Goal: Communication & Community: Share content

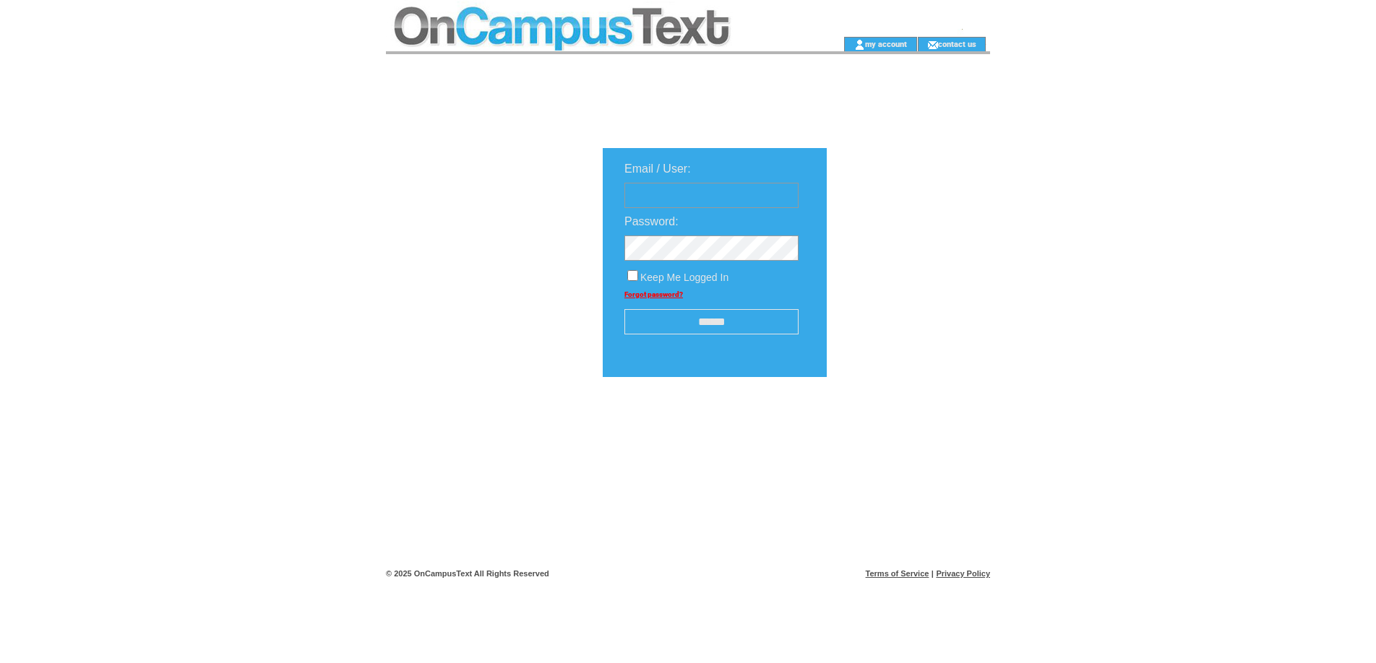
type input "**********"
click at [717, 322] on input "******" at bounding box center [711, 321] width 174 height 25
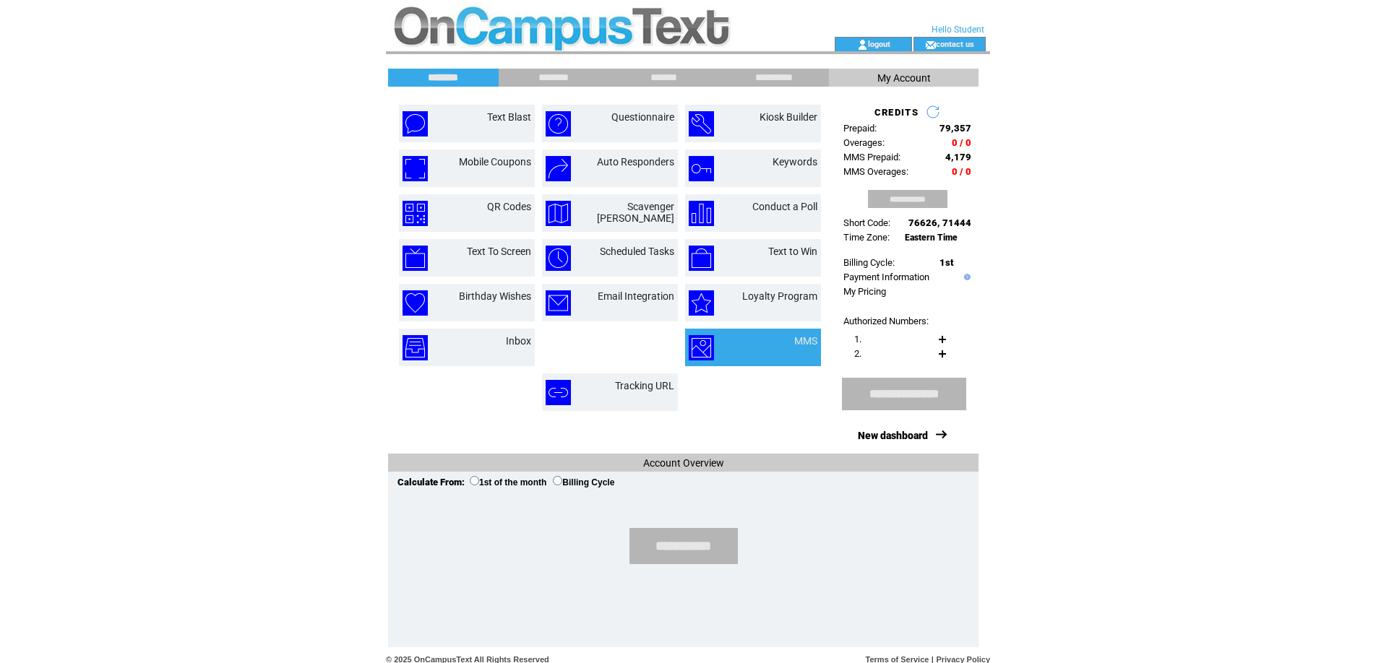
click at [800, 351] on div at bounding box center [805, 349] width 23 height 5
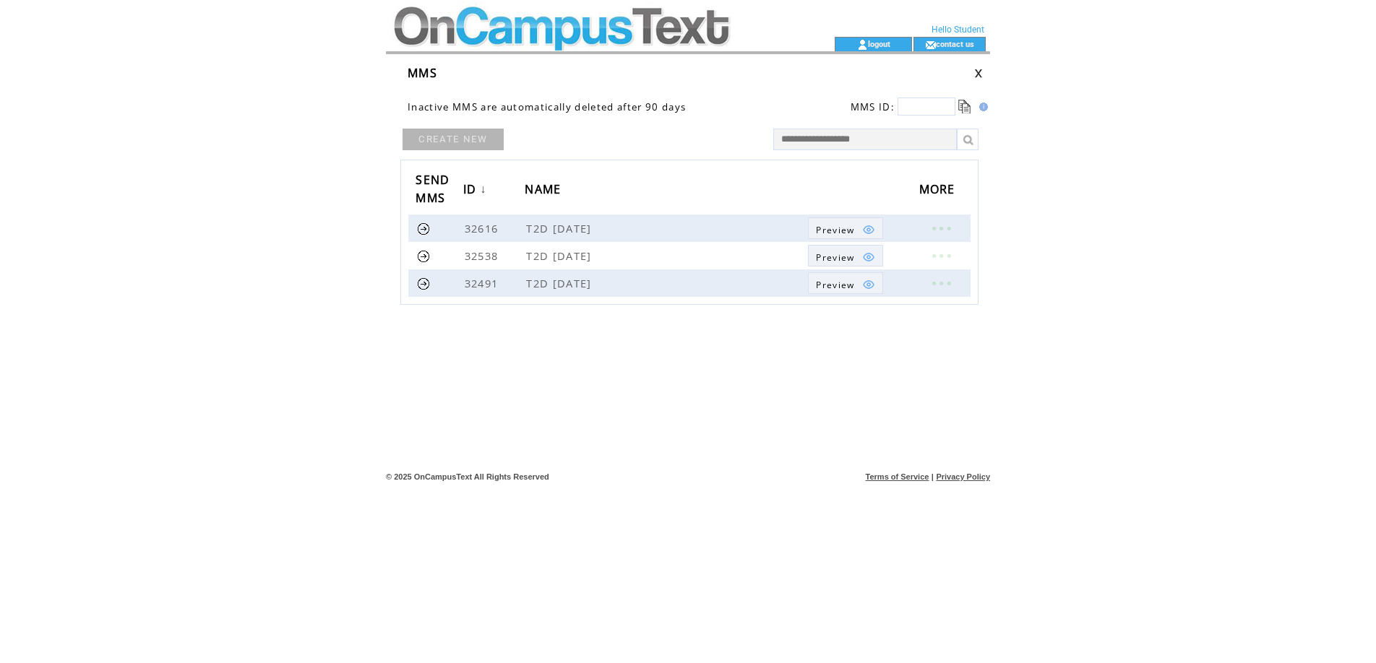
click at [420, 132] on link "CREATE NEW" at bounding box center [452, 140] width 101 height 22
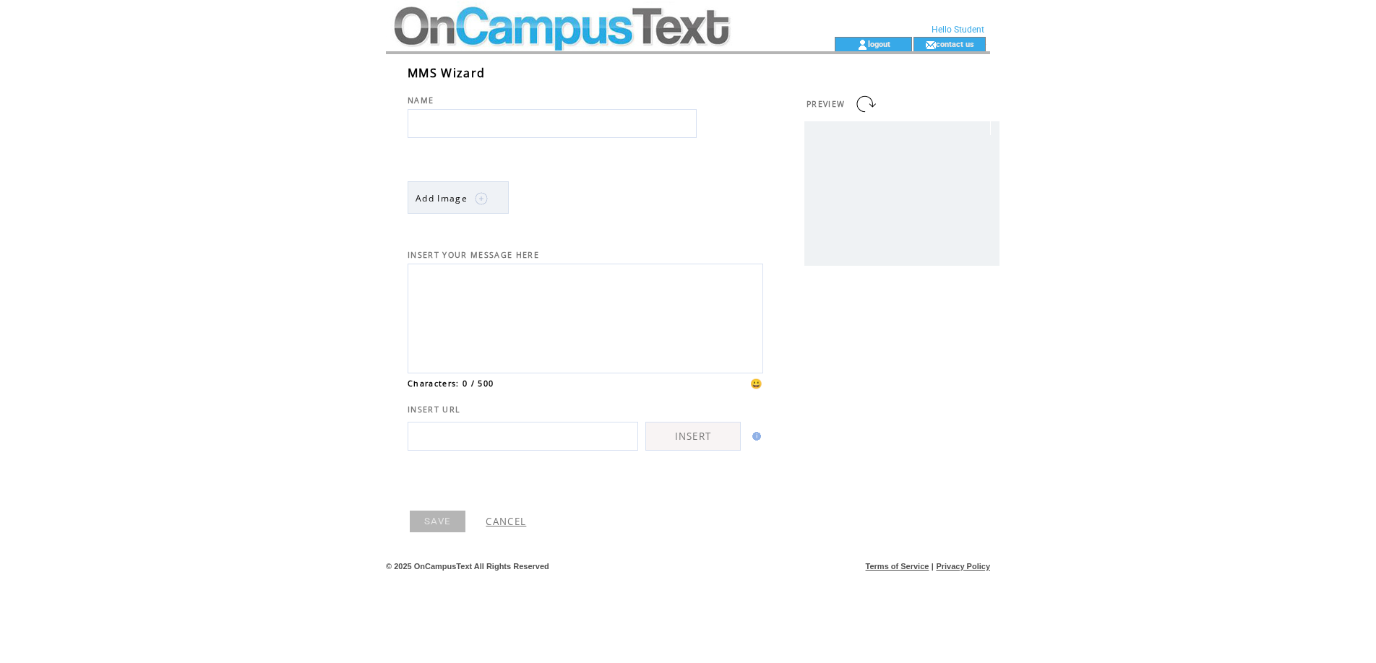
click at [437, 127] on input "text" at bounding box center [552, 123] width 289 height 29
type input "**********"
click at [436, 287] on textarea at bounding box center [585, 317] width 340 height 98
click at [466, 191] on td "Add Image" at bounding box center [441, 198] width 52 height 33
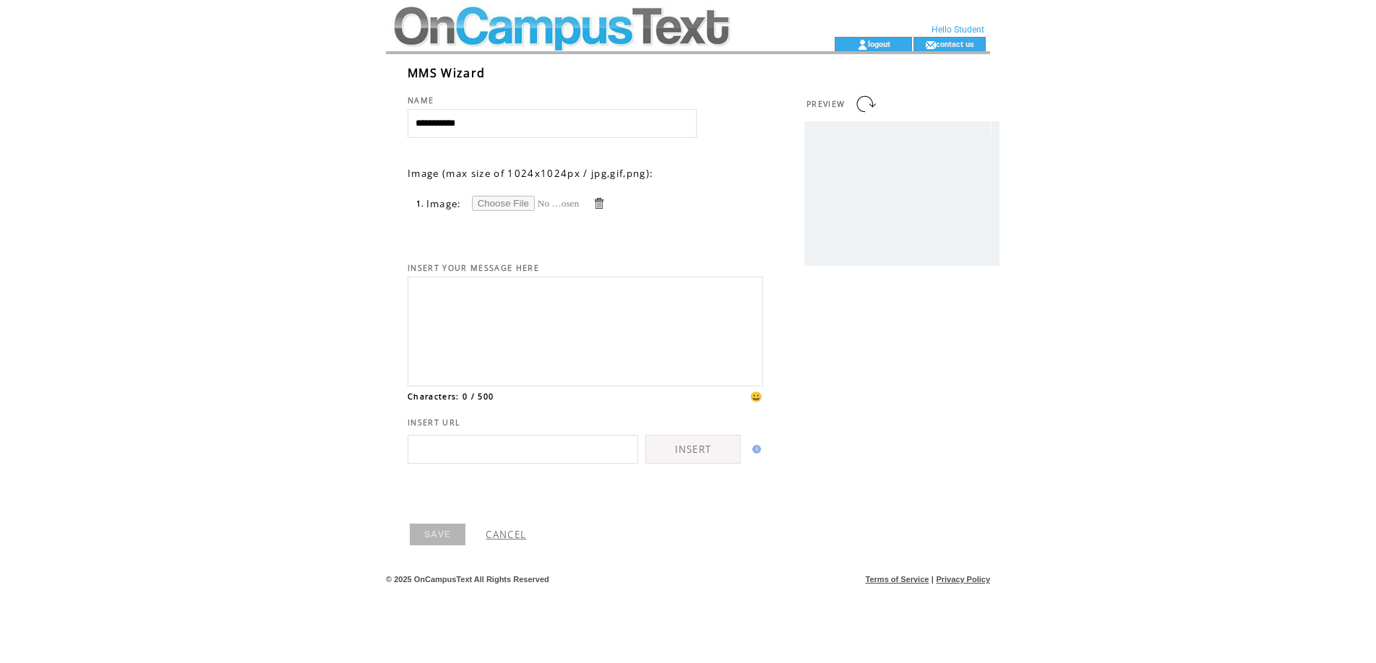
click at [512, 204] on input "file" at bounding box center [526, 203] width 108 height 15
type input "**********"
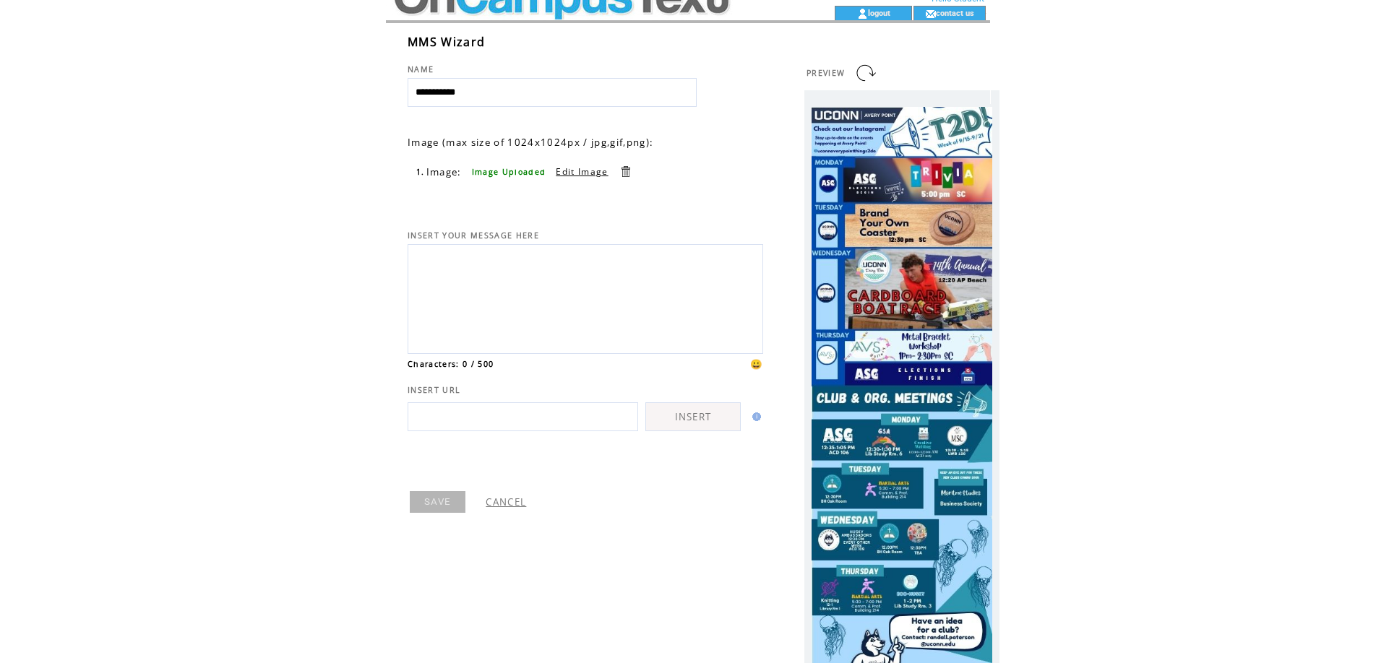
scroll to position [74, 0]
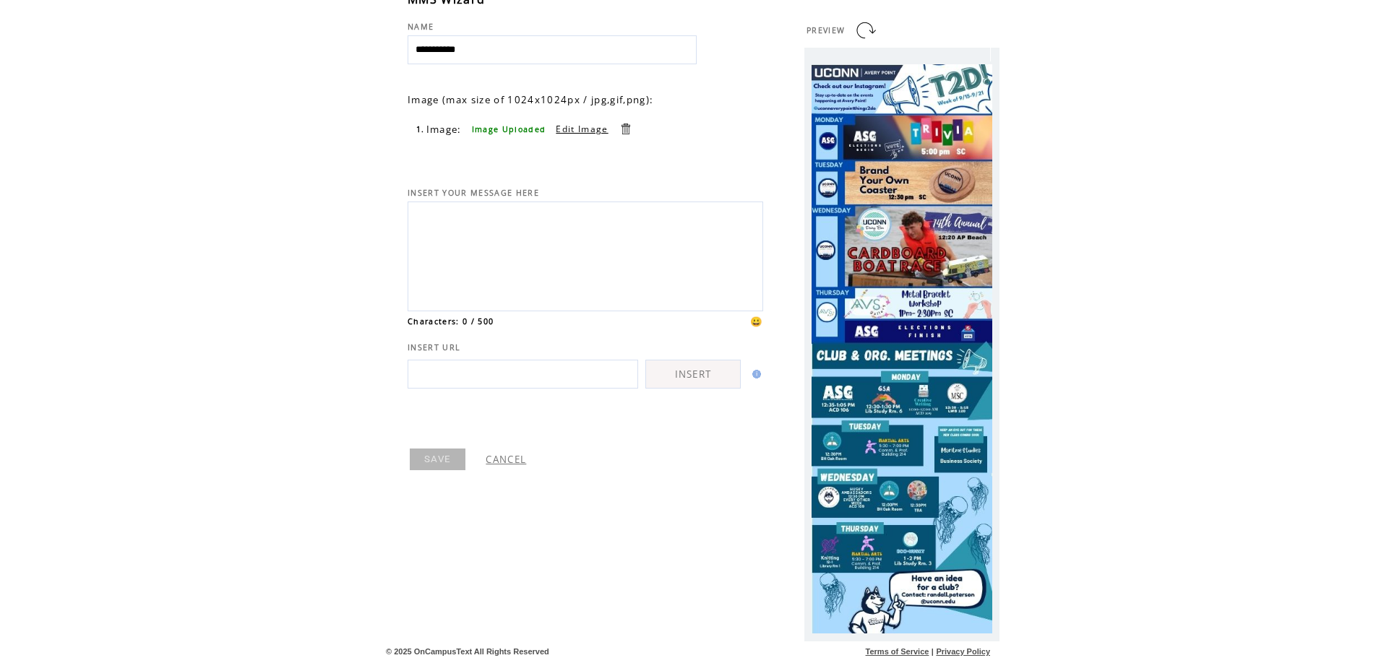
click at [440, 470] on link "SAVE" at bounding box center [438, 460] width 56 height 22
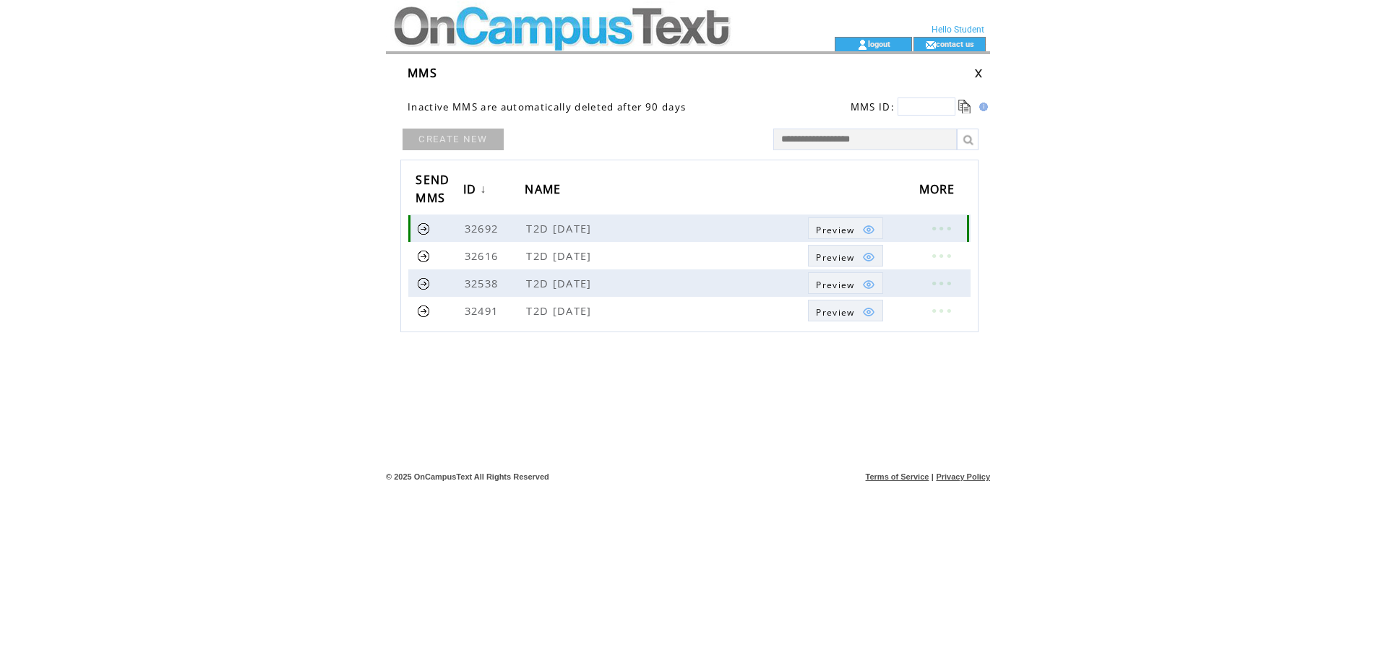
click at [424, 227] on link at bounding box center [424, 229] width 14 height 14
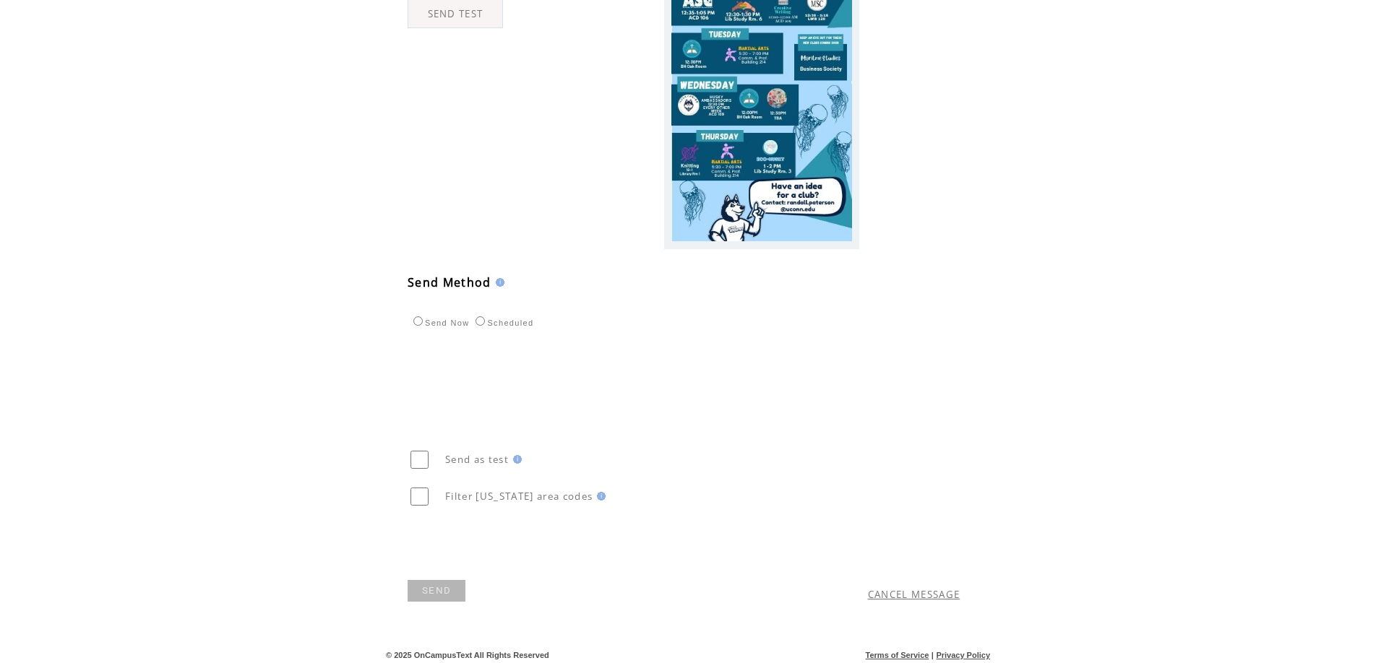
scroll to position [479, 0]
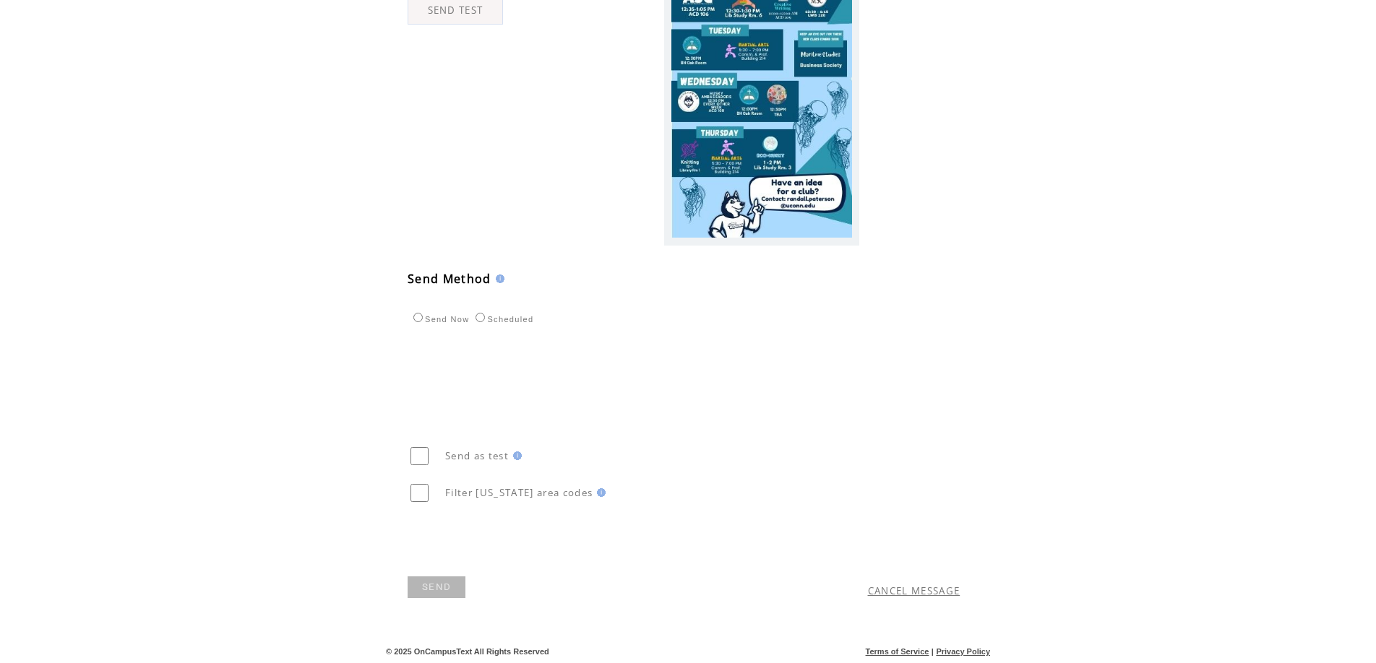
click at [437, 584] on link "SEND" at bounding box center [437, 588] width 58 height 22
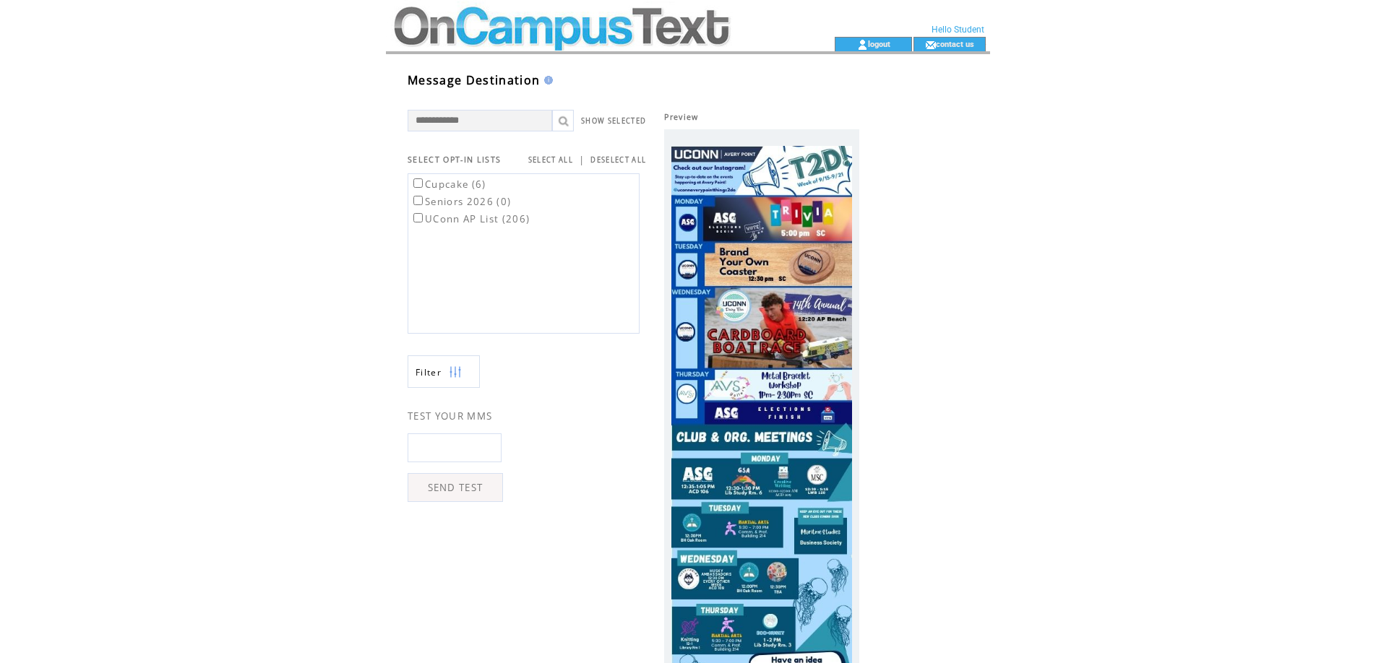
scroll to position [1, 0]
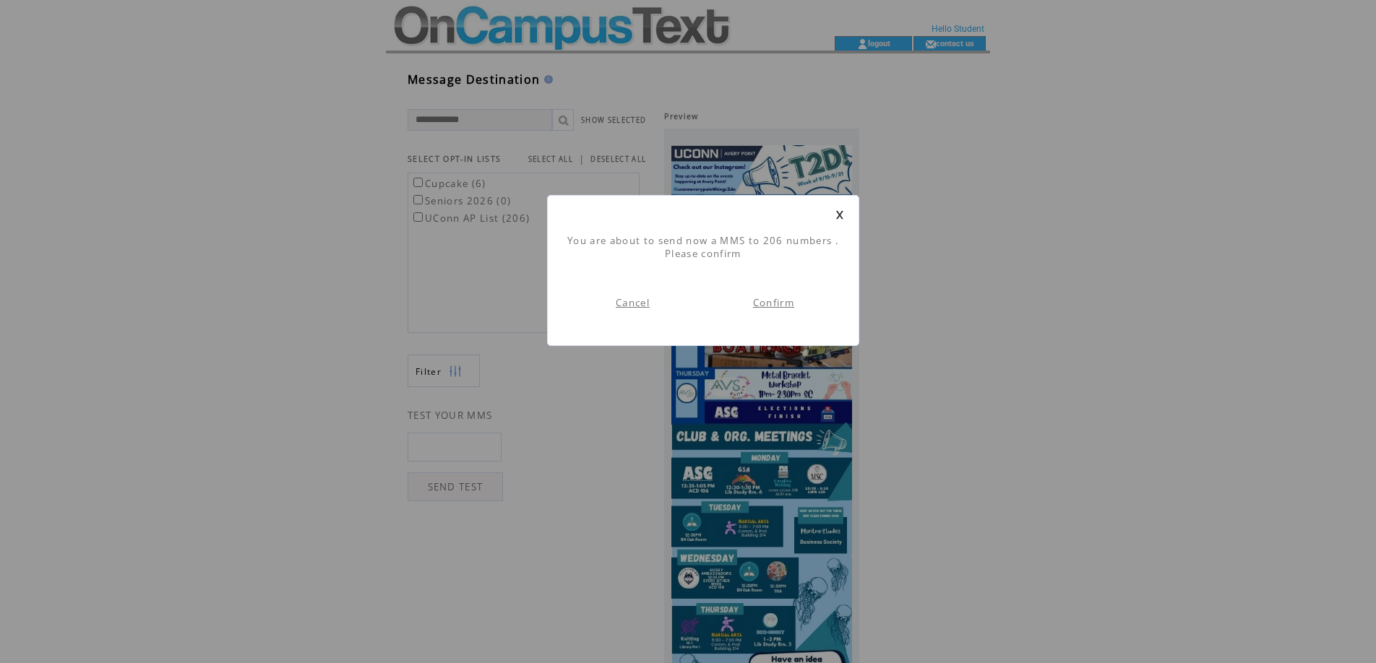
click at [779, 304] on link "Confirm" at bounding box center [773, 302] width 41 height 13
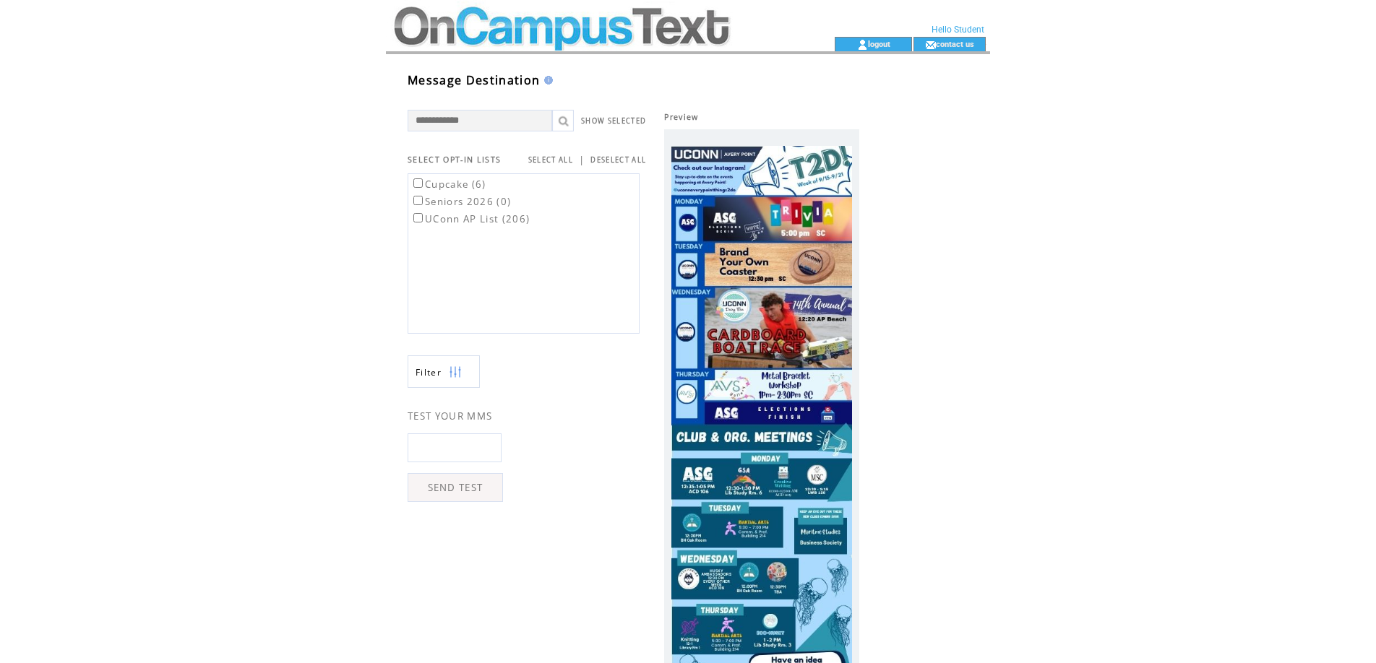
scroll to position [1, 0]
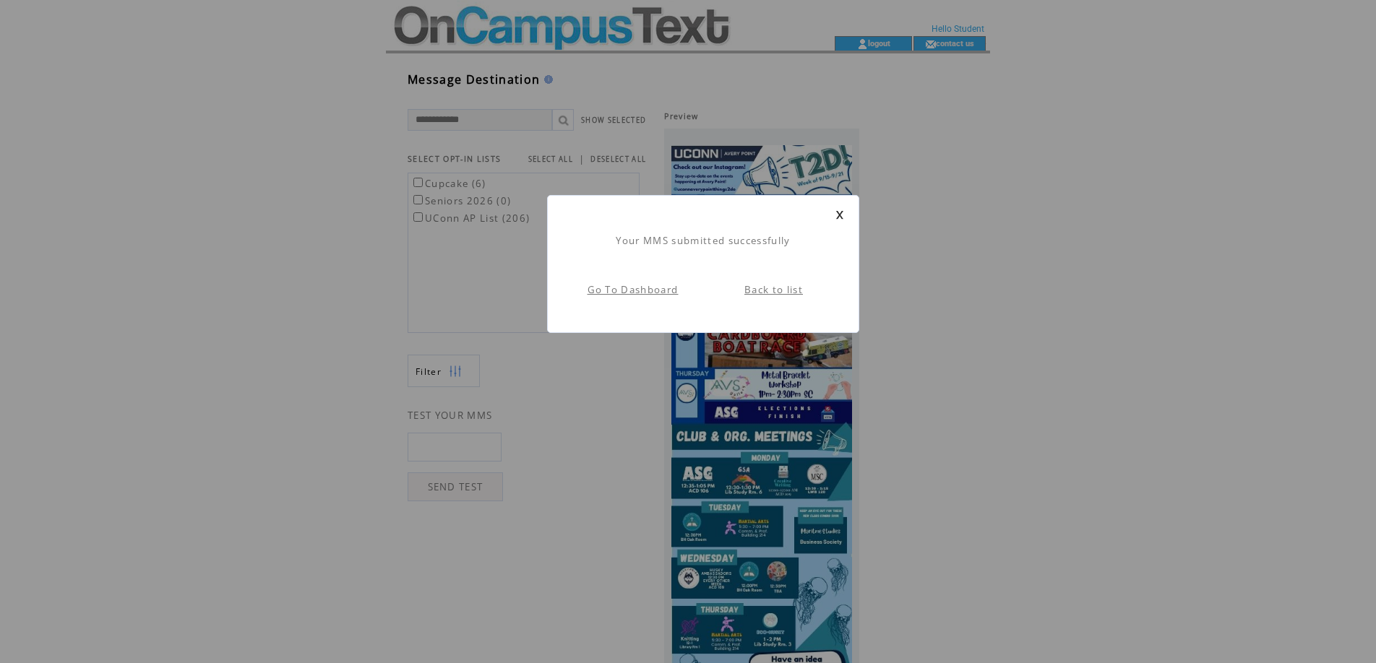
click at [760, 287] on link "Back to list" at bounding box center [773, 289] width 59 height 13
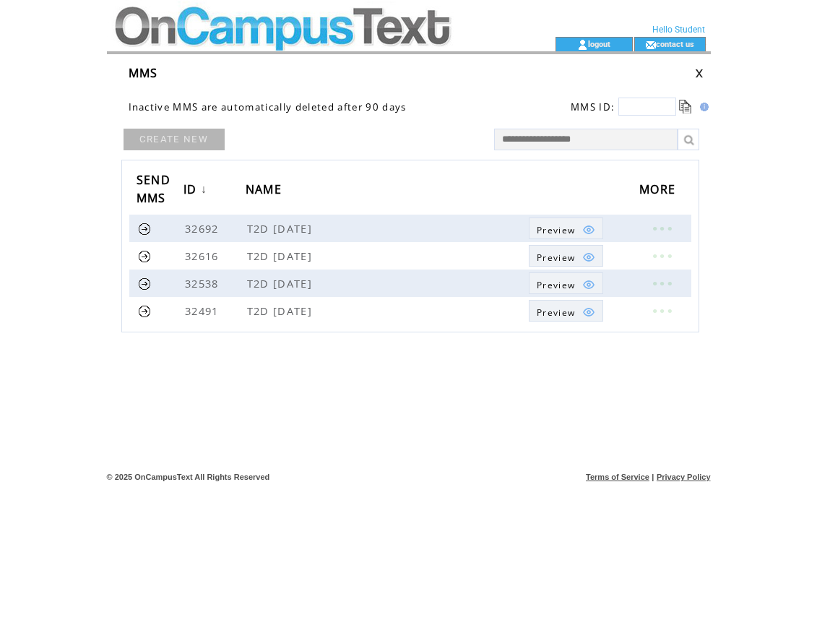
click at [337, 29] on td at bounding box center [305, 18] width 397 height 37
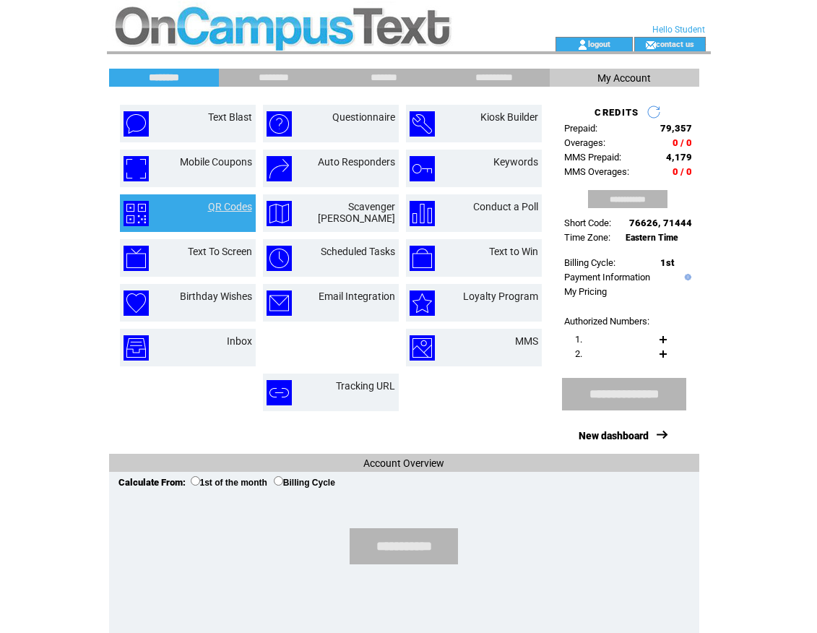
click at [219, 205] on link "QR Codes" at bounding box center [230, 207] width 44 height 12
